Goal: Task Accomplishment & Management: Manage account settings

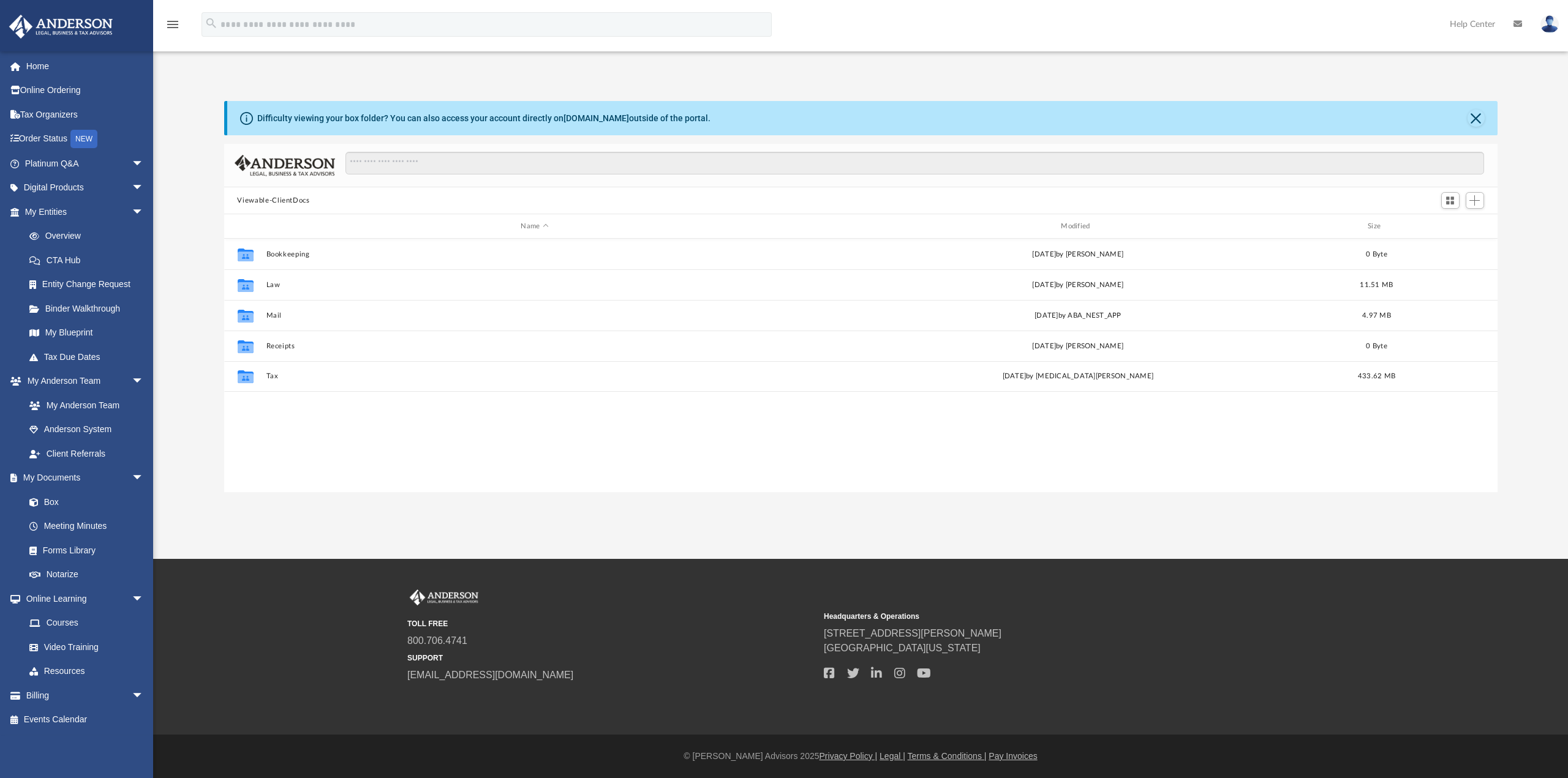
scroll to position [269, 1264]
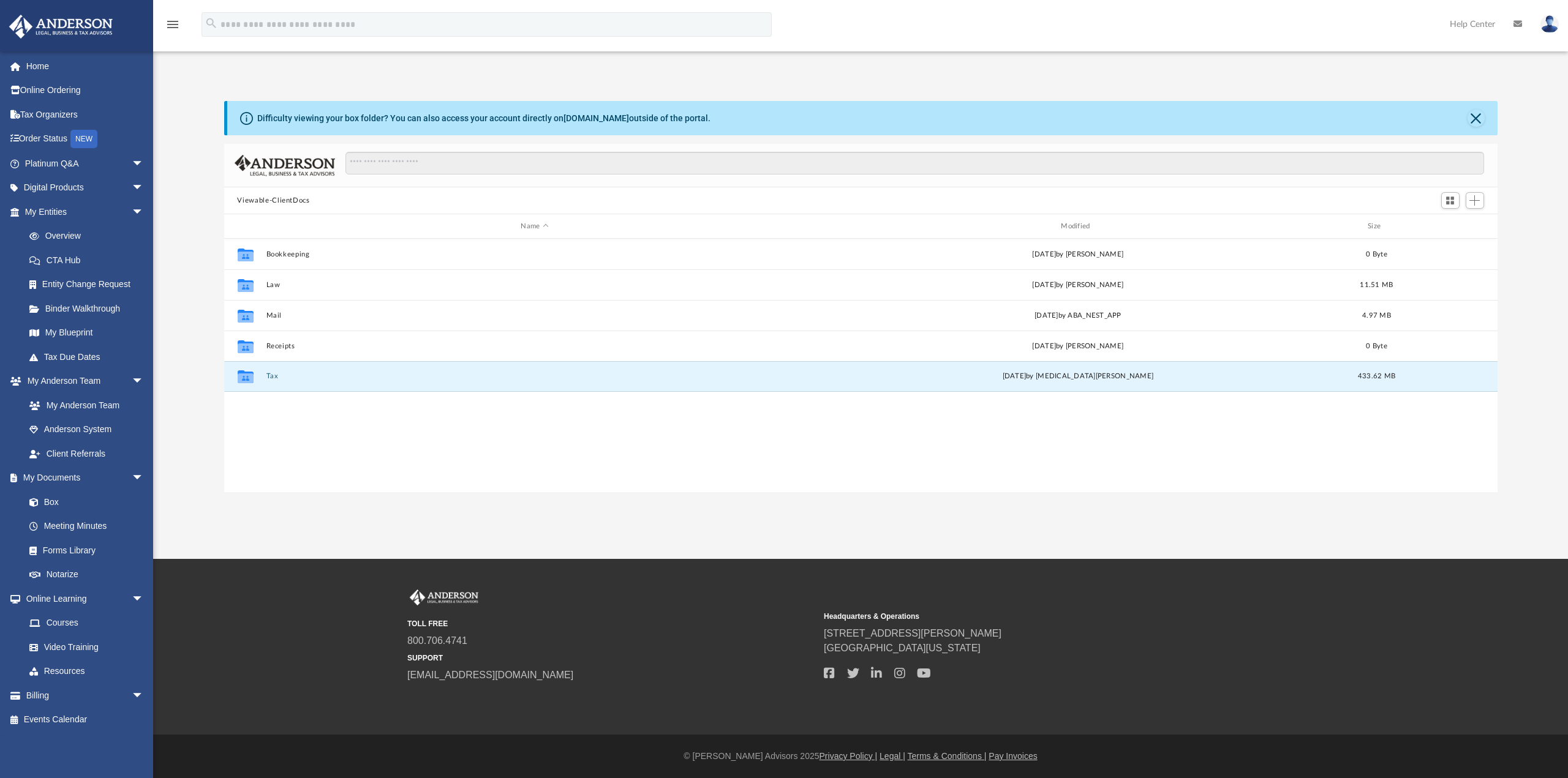
drag, startPoint x: 269, startPoint y: 377, endPoint x: 279, endPoint y: 432, distance: 55.9
click at [279, 432] on div "Collaborated Folder Bookkeeping [DATE] by [PERSON_NAME] 0 Byte Collaborated Fol…" at bounding box center [861, 365] width 1274 height 253
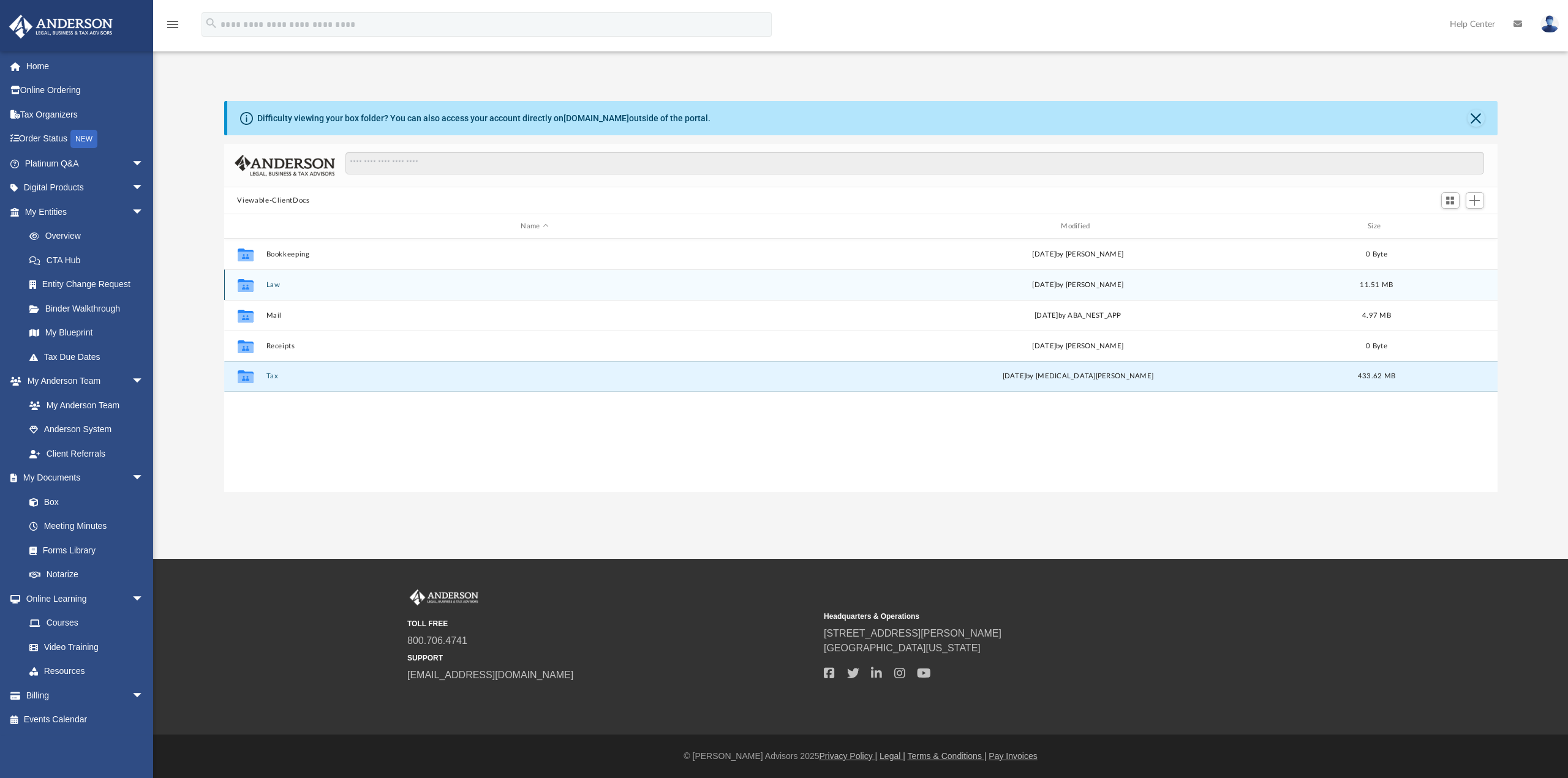
click at [273, 283] on button "Law" at bounding box center [534, 285] width 537 height 8
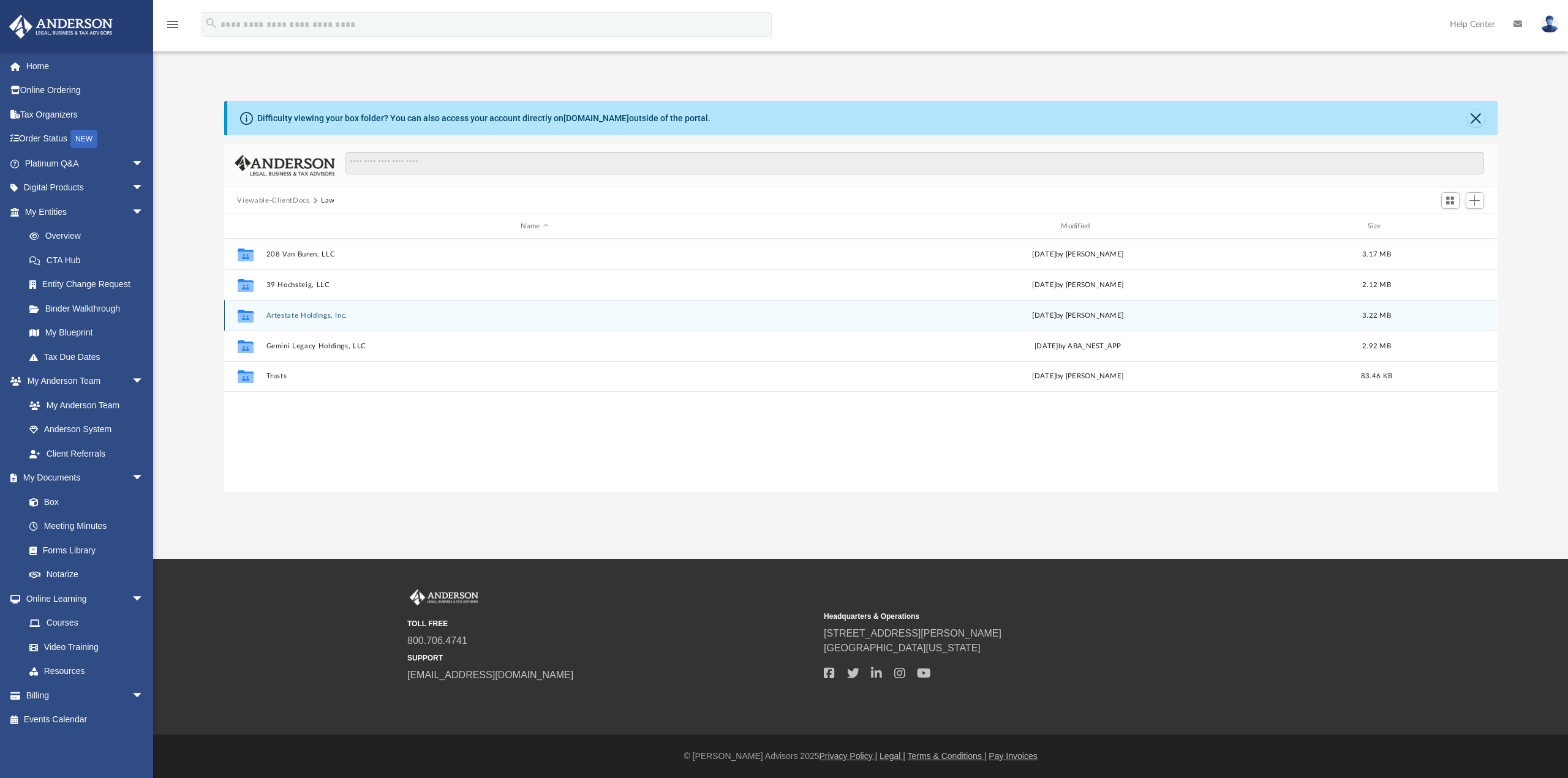
click at [283, 319] on button "Artestate Holdings, Inc." at bounding box center [534, 315] width 537 height 8
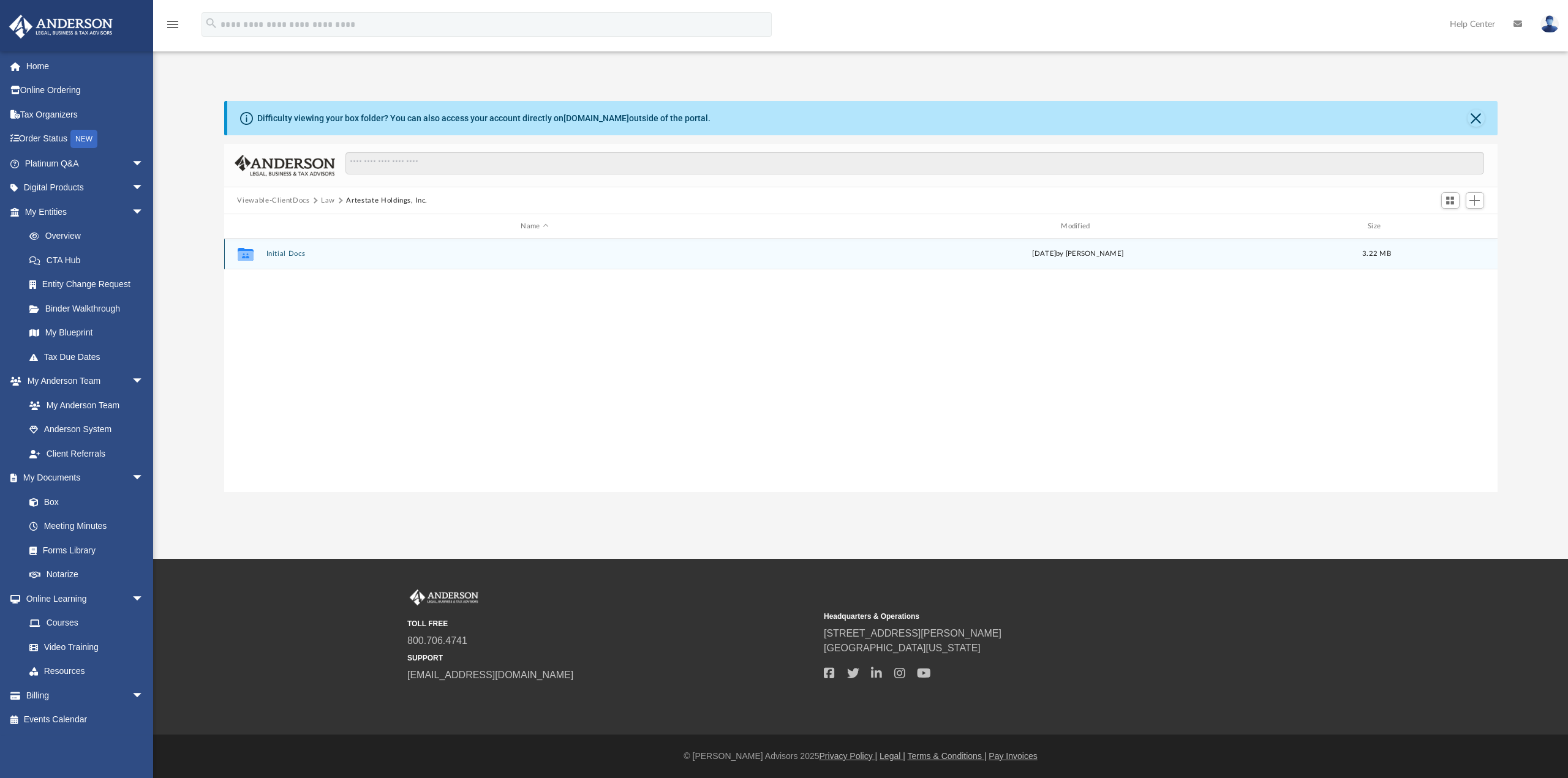
click at [287, 253] on button "Initial Docs" at bounding box center [534, 253] width 537 height 8
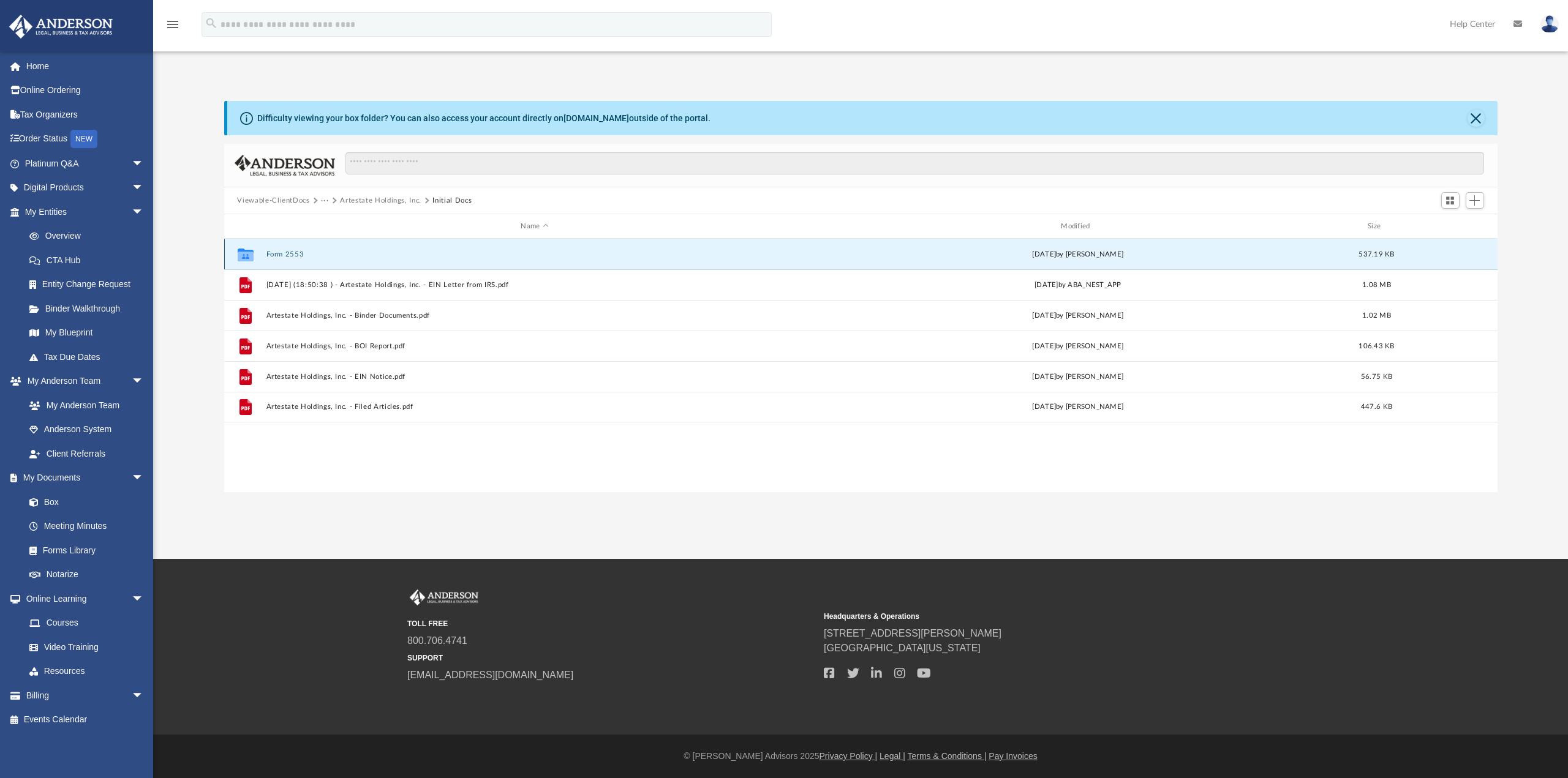
click at [287, 253] on button "Form 2553" at bounding box center [534, 254] width 537 height 8
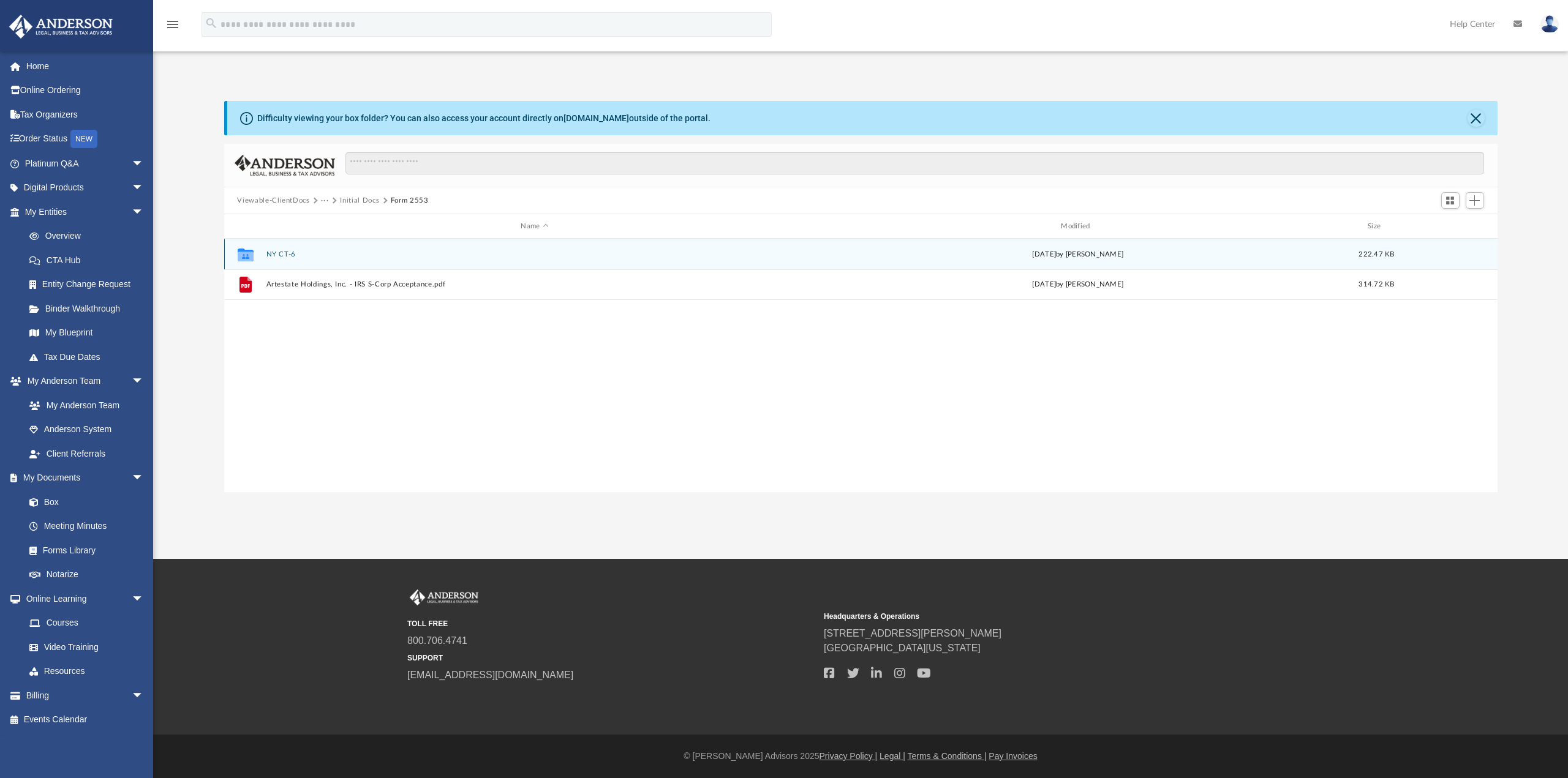
click at [287, 253] on button "NY CT-6" at bounding box center [534, 254] width 537 height 8
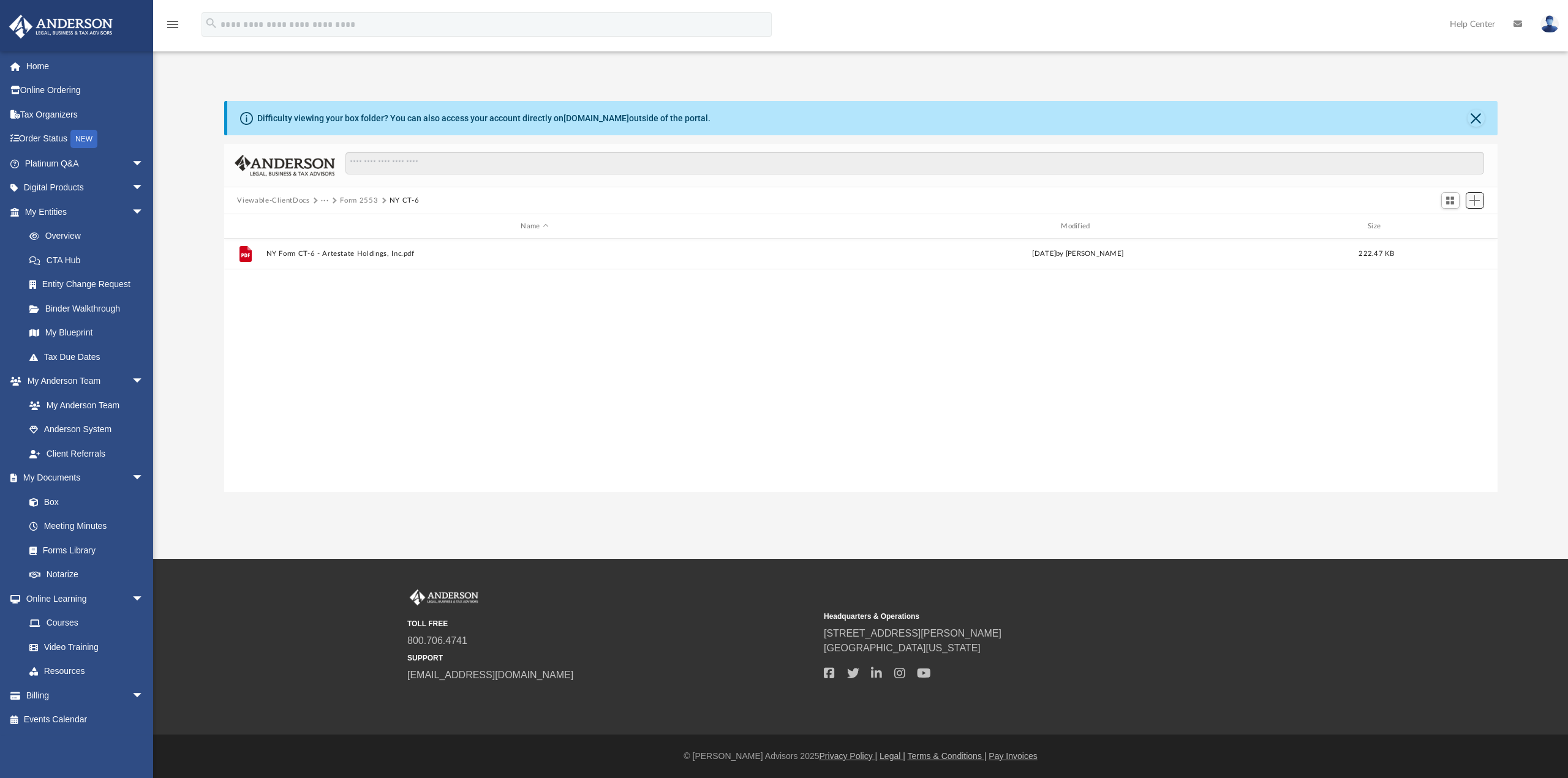
click at [1473, 202] on span "Add" at bounding box center [1475, 200] width 10 height 10
click at [1455, 223] on li "Upload" at bounding box center [1457, 224] width 39 height 13
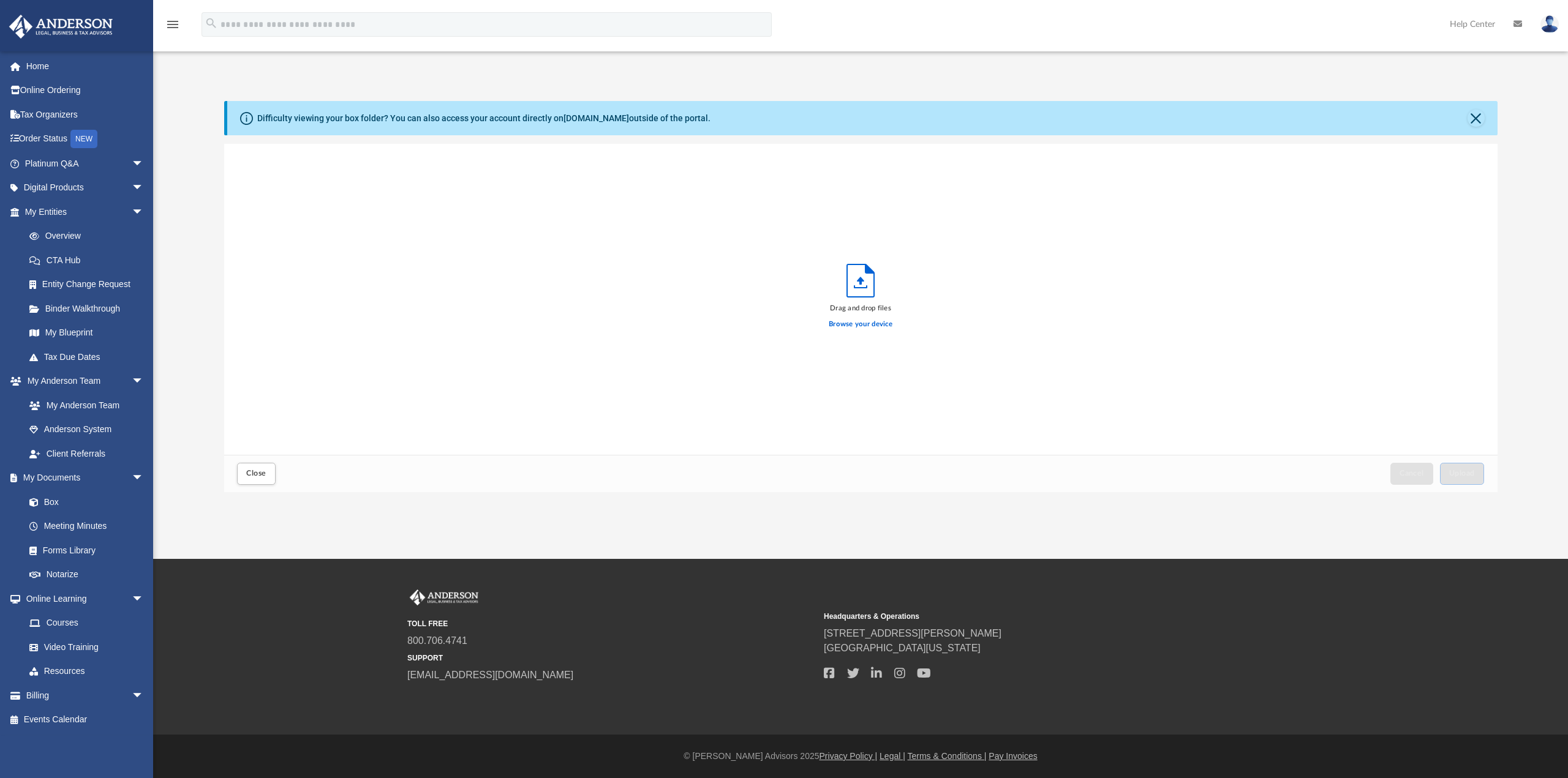
scroll to position [301, 1264]
click at [865, 319] on label "Browse your device" at bounding box center [861, 324] width 64 height 11
click at [0, 0] on input "Browse your device" at bounding box center [0, 0] width 0 height 0
click at [851, 326] on label "Browse your device" at bounding box center [861, 324] width 64 height 11
click at [0, 0] on input "Browse your device" at bounding box center [0, 0] width 0 height 0
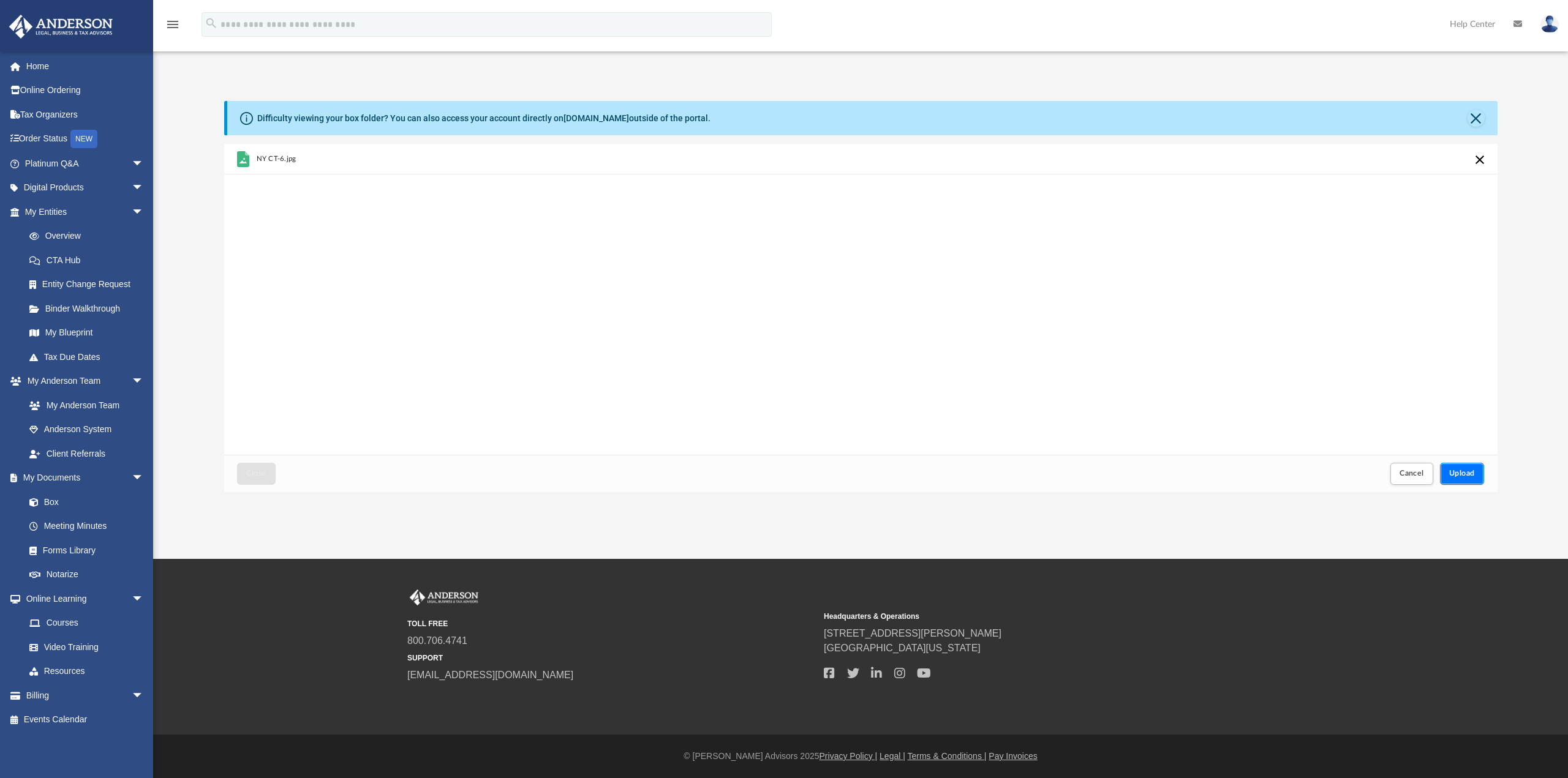
click at [1474, 477] on span "Upload" at bounding box center [1461, 473] width 26 height 7
click at [252, 474] on span "Close" at bounding box center [255, 473] width 20 height 7
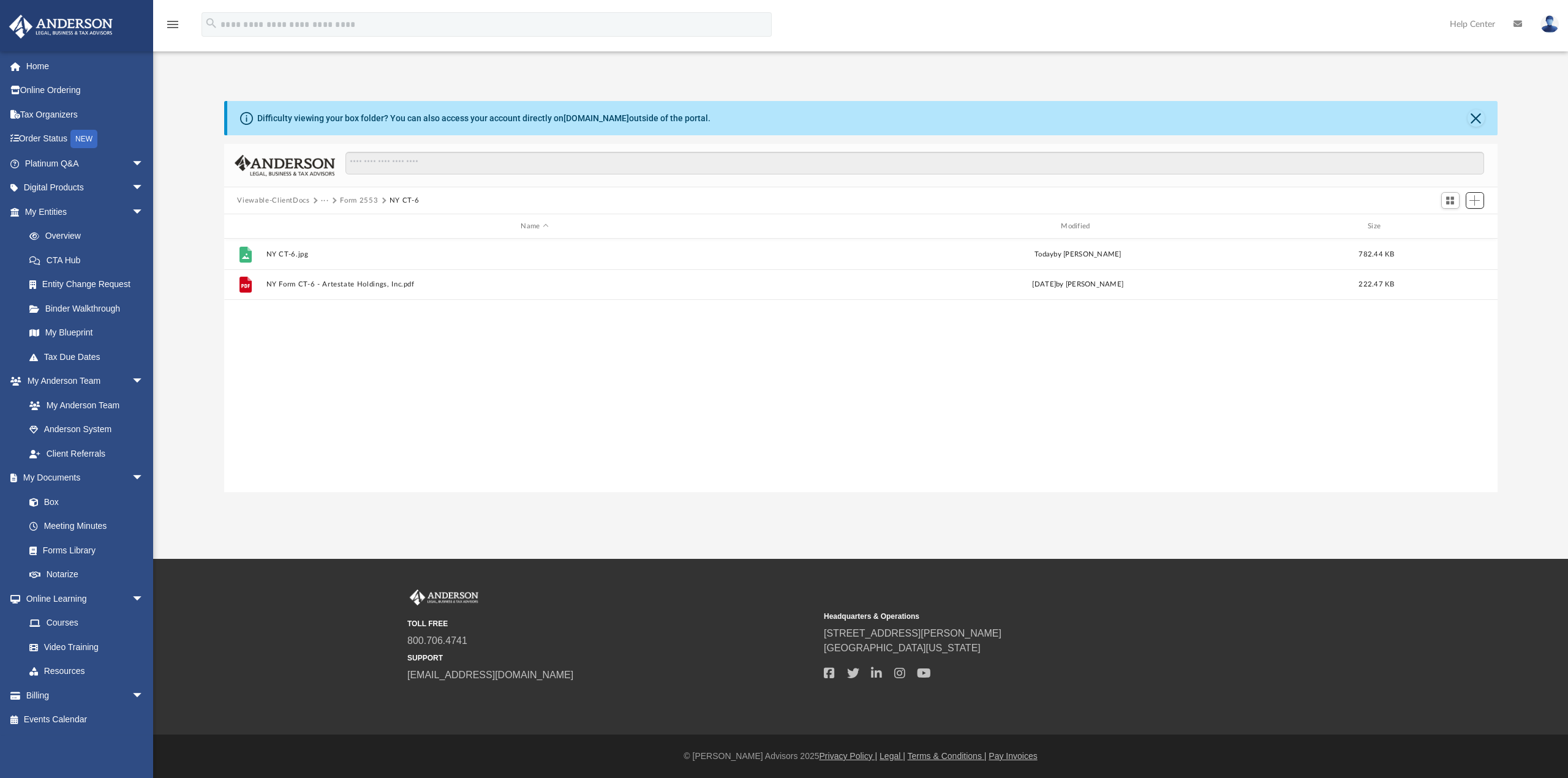
scroll to position [269, 1264]
